Goal: Task Accomplishment & Management: Use online tool/utility

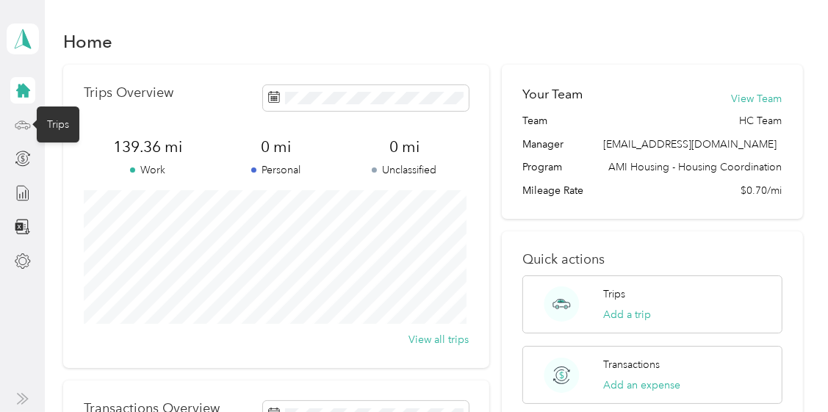
click at [24, 124] on icon at bounding box center [23, 125] width 16 height 16
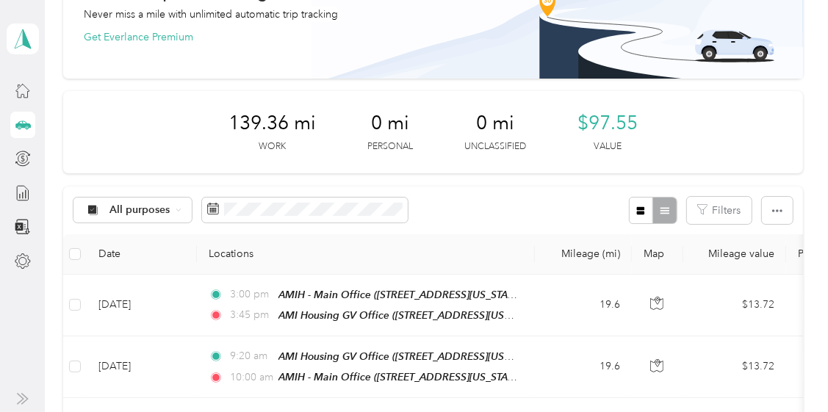
scroll to position [220, 0]
